Goal: Transaction & Acquisition: Purchase product/service

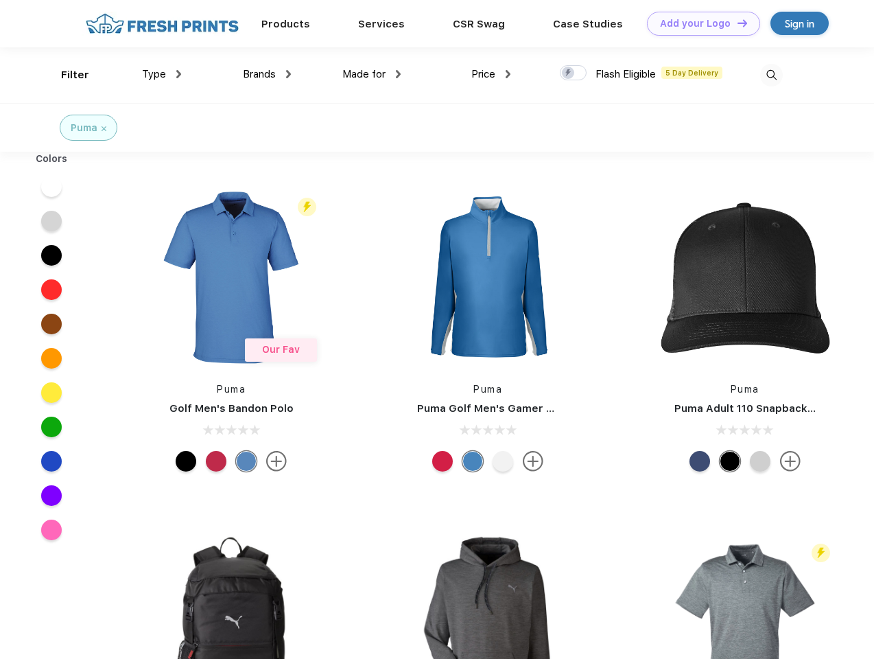
click at [699, 23] on link "Add your Logo Design Tool" at bounding box center [703, 24] width 113 height 24
click at [0, 0] on div "Design Tool" at bounding box center [0, 0] width 0 height 0
click at [736, 23] on link "Add your Logo Design Tool" at bounding box center [703, 24] width 113 height 24
click at [66, 75] on div "Filter" at bounding box center [75, 75] width 28 height 16
click at [162, 74] on span "Type" at bounding box center [154, 74] width 24 height 12
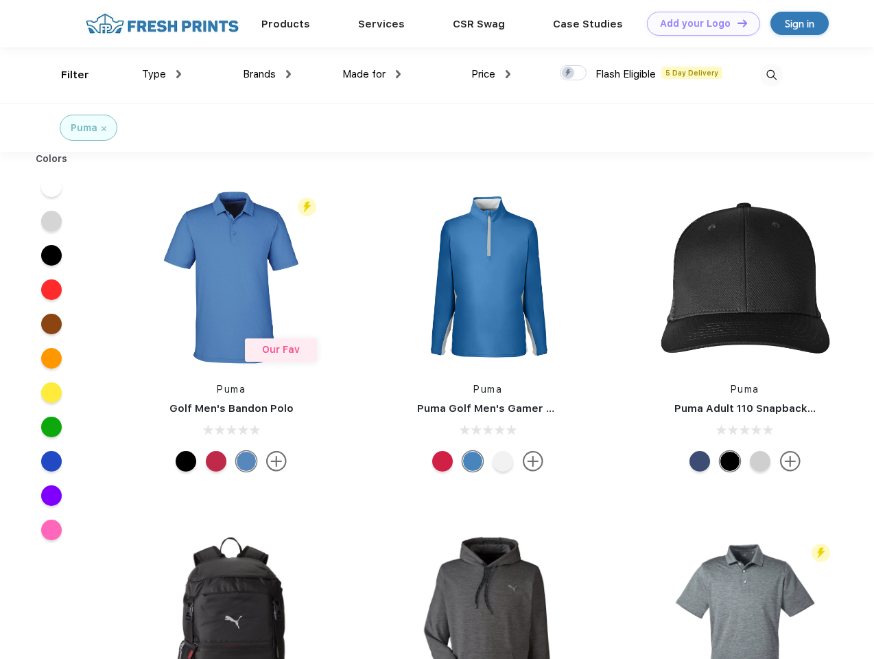
click at [267, 74] on span "Brands" at bounding box center [259, 74] width 33 height 12
click at [372, 74] on span "Made for" at bounding box center [363, 74] width 43 height 12
click at [491, 74] on span "Price" at bounding box center [483, 74] width 24 height 12
click at [574, 73] on div at bounding box center [573, 72] width 27 height 15
click at [569, 73] on input "checkbox" at bounding box center [564, 69] width 9 height 9
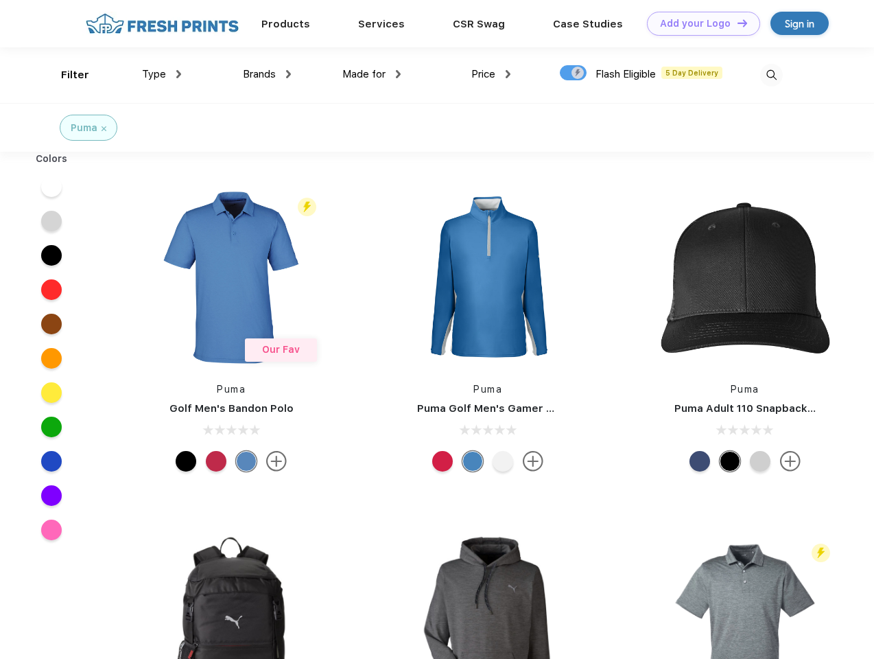
click at [771, 75] on img at bounding box center [771, 75] width 23 height 23
